Goal: Task Accomplishment & Management: Complete application form

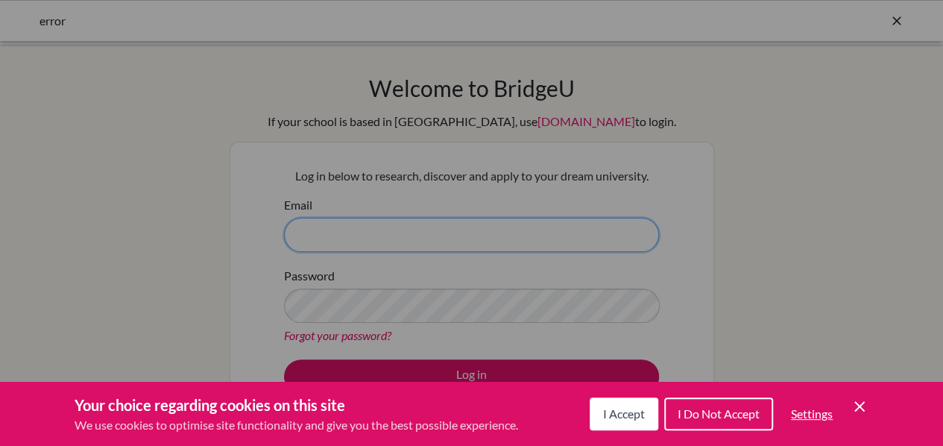
type input "thomas.buteau@aobajapan.jp"
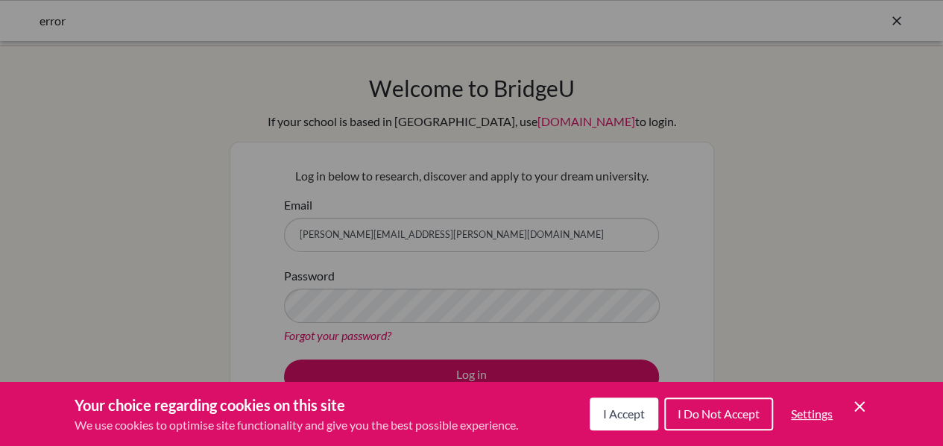
click at [629, 418] on span "I Accept" at bounding box center [624, 413] width 42 height 14
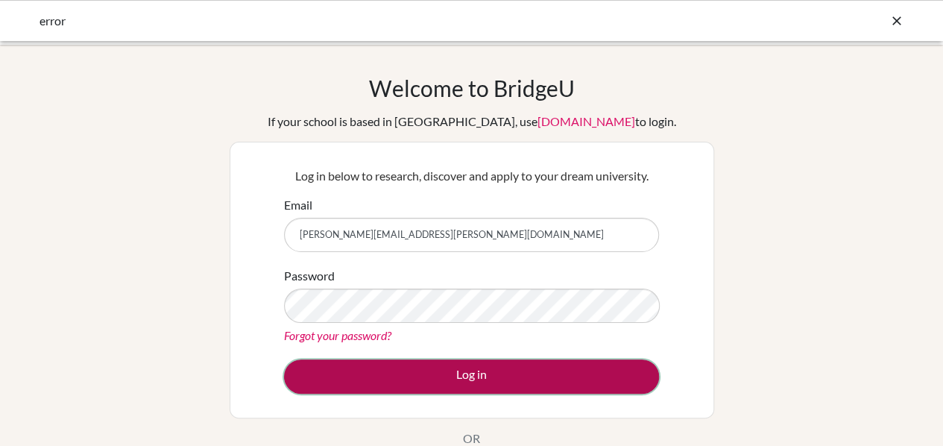
click at [467, 385] on button "Log in" at bounding box center [471, 376] width 375 height 34
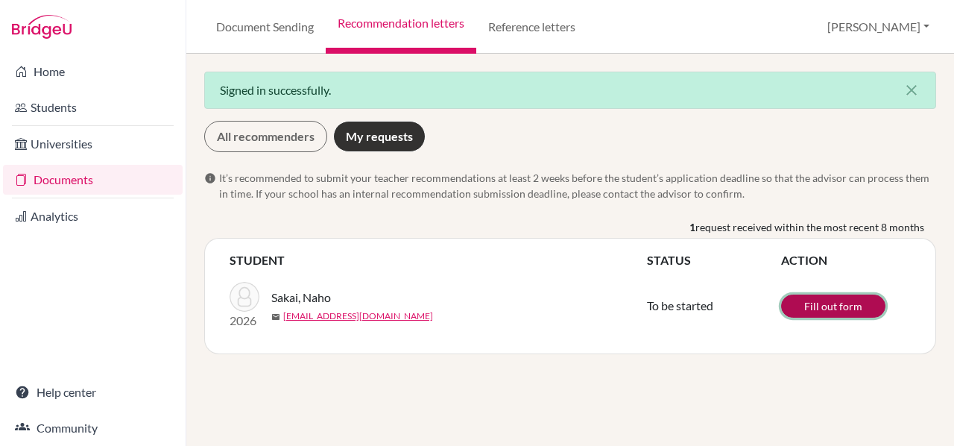
click at [848, 311] on link "Fill out form" at bounding box center [833, 305] width 104 height 23
click at [277, 28] on link "Document Sending" at bounding box center [264, 27] width 121 height 54
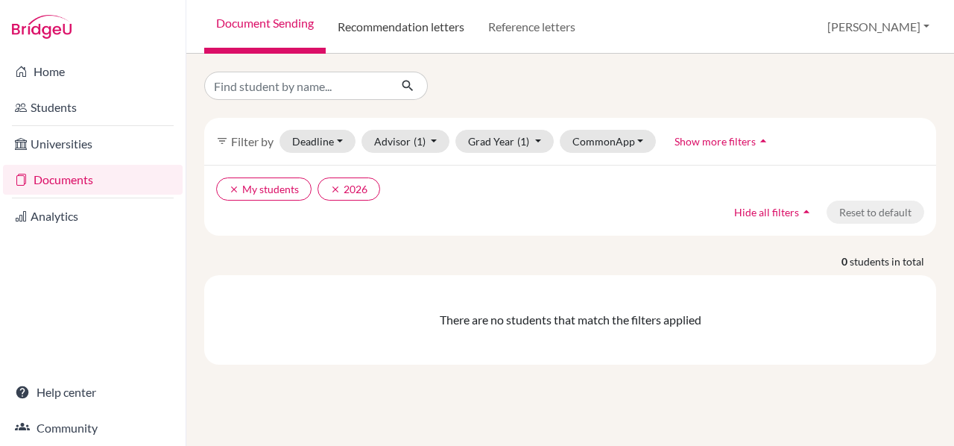
click at [405, 25] on link "Recommendation letters" at bounding box center [401, 27] width 151 height 54
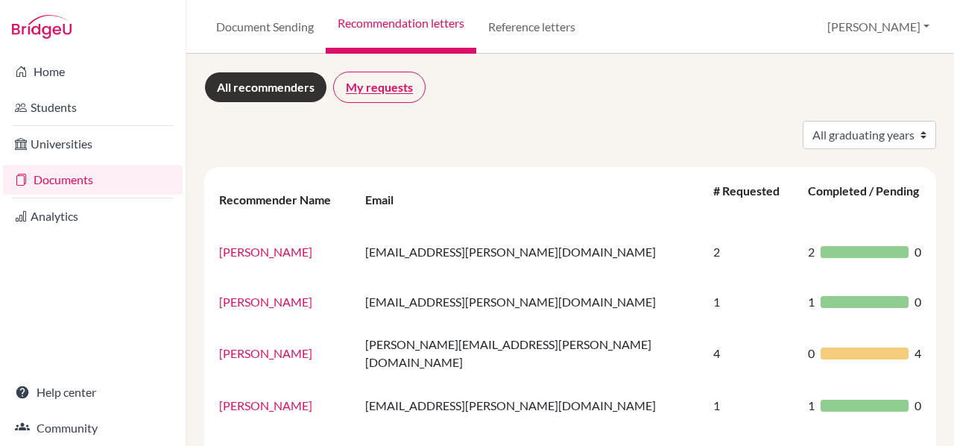
click at [381, 90] on link "My requests" at bounding box center [379, 87] width 92 height 31
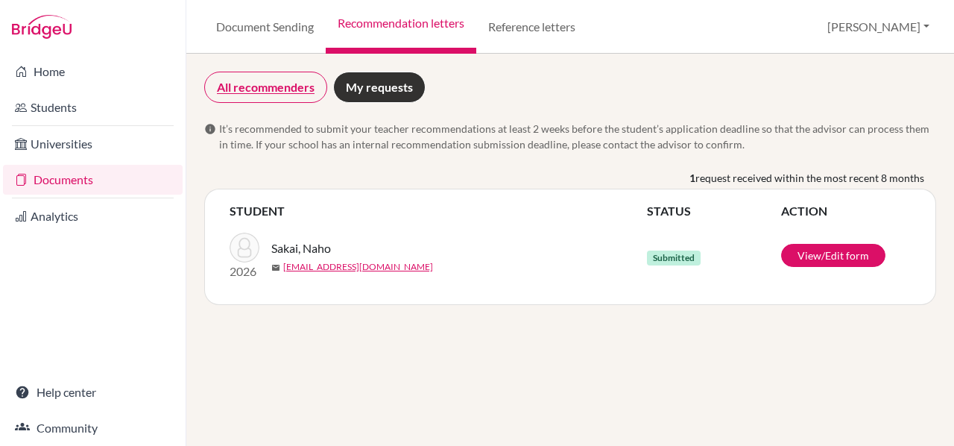
click at [267, 95] on link "All recommenders" at bounding box center [265, 87] width 123 height 31
